Goal: Check status

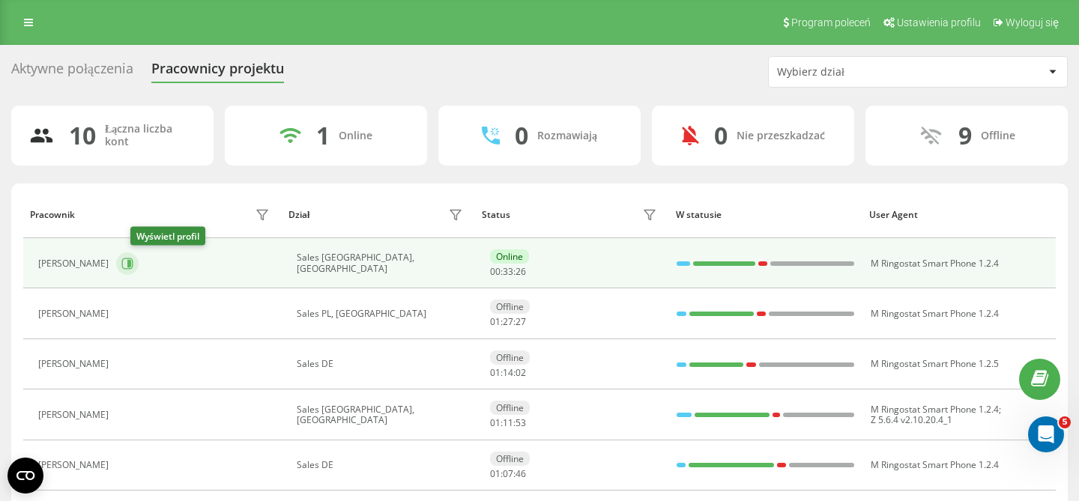
click at [133, 259] on icon at bounding box center [127, 264] width 12 height 12
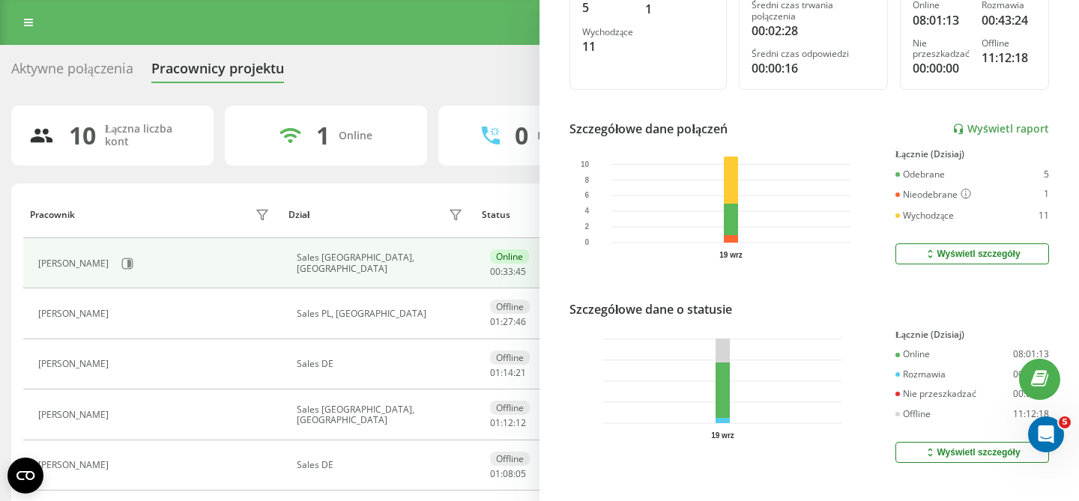
scroll to position [330, 0]
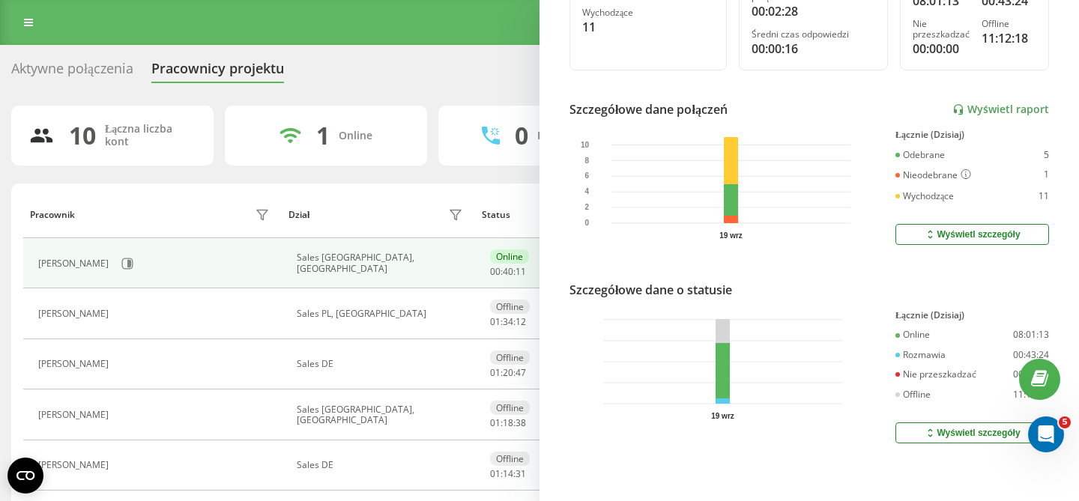
click at [520, 55] on div "Aktywne połączenia Pracownicy projektu Wybierz dział 10 Łączna liczba kont 1 On…" at bounding box center [539, 422] width 1079 height 754
click at [428, 59] on div "Aktywne połączenia Pracownicy projektu Wybierz dział" at bounding box center [539, 71] width 1056 height 31
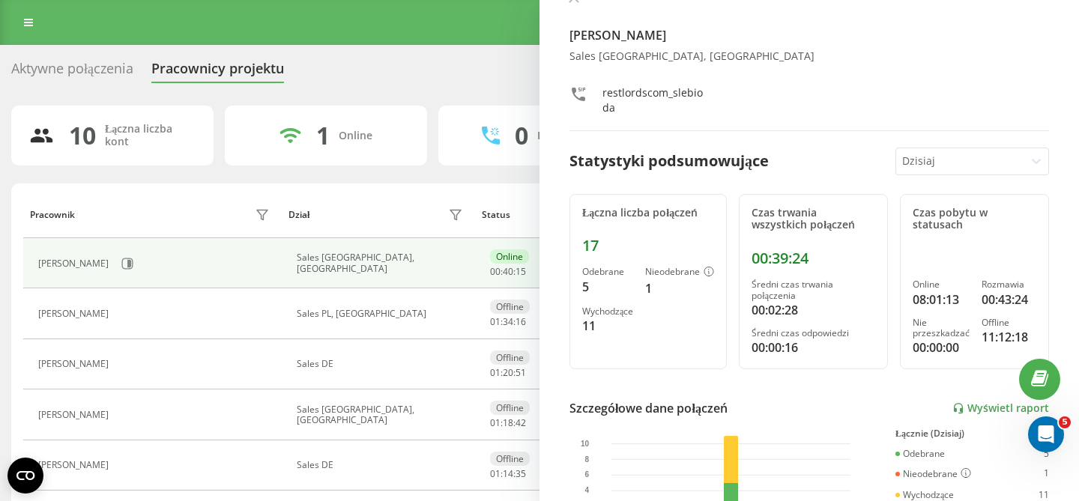
scroll to position [0, 0]
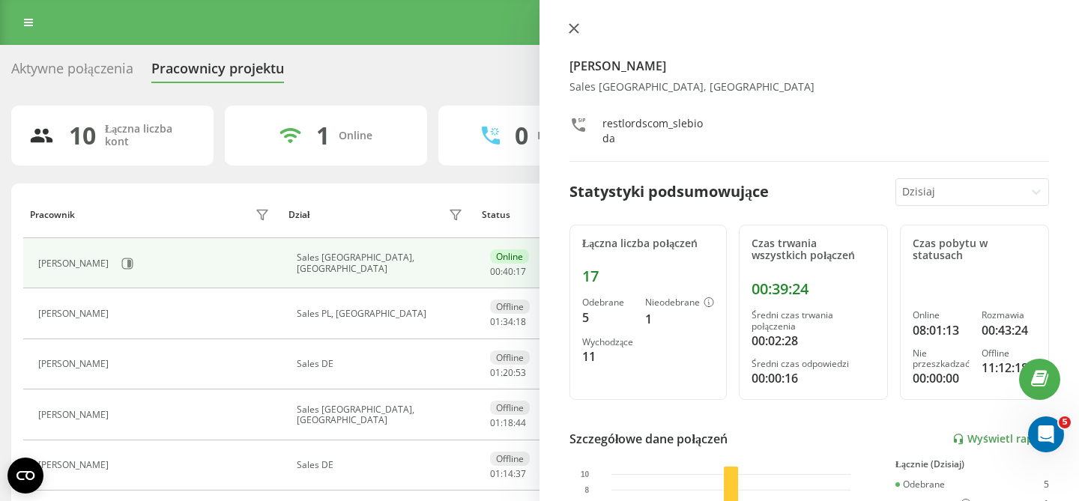
click at [575, 27] on icon at bounding box center [573, 28] width 9 height 9
